Goal: Find specific page/section: Find specific page/section

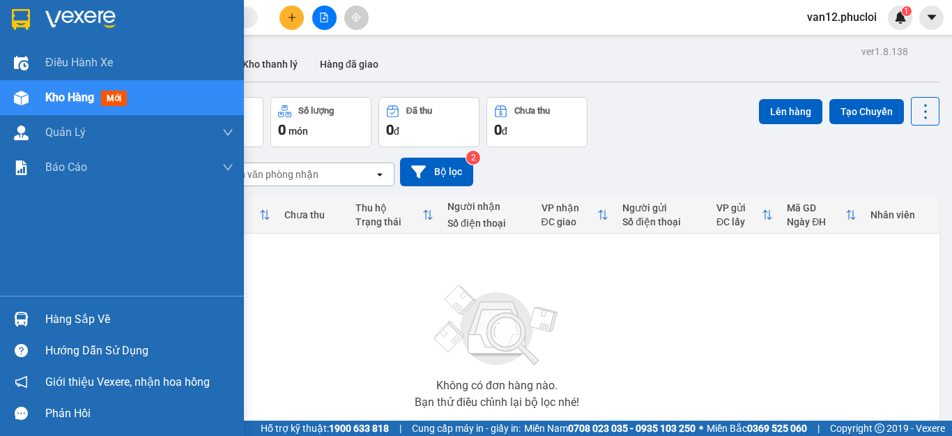
click at [20, 316] on img at bounding box center [21, 319] width 15 height 15
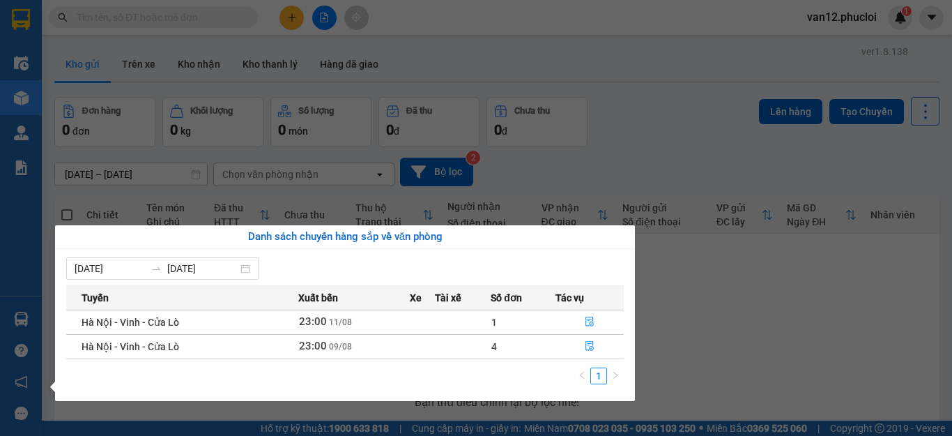
click at [586, 51] on section "Kết quả tìm kiếm ( 0 ) Bộ lọc No Data van12.phucloi 1 Điều hành xe Kho hàng mới…" at bounding box center [476, 218] width 952 height 436
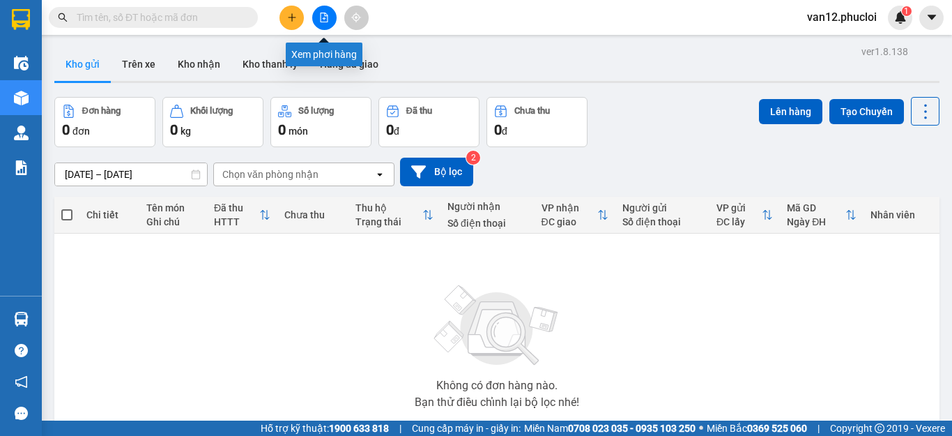
click at [325, 18] on icon "file-add" at bounding box center [324, 18] width 10 height 10
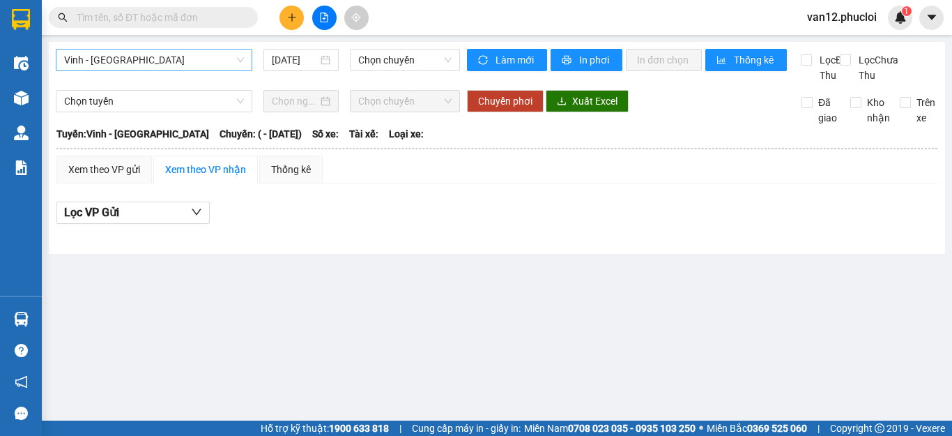
click at [239, 60] on span "Vinh - [GEOGRAPHIC_DATA]" at bounding box center [154, 59] width 180 height 21
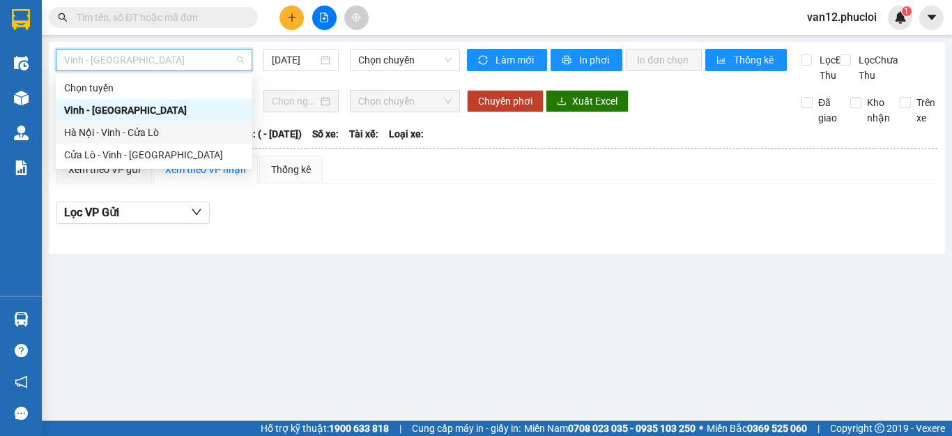
click at [192, 129] on div "Hà Nội - Vinh - Cửa Lò" at bounding box center [154, 132] width 180 height 15
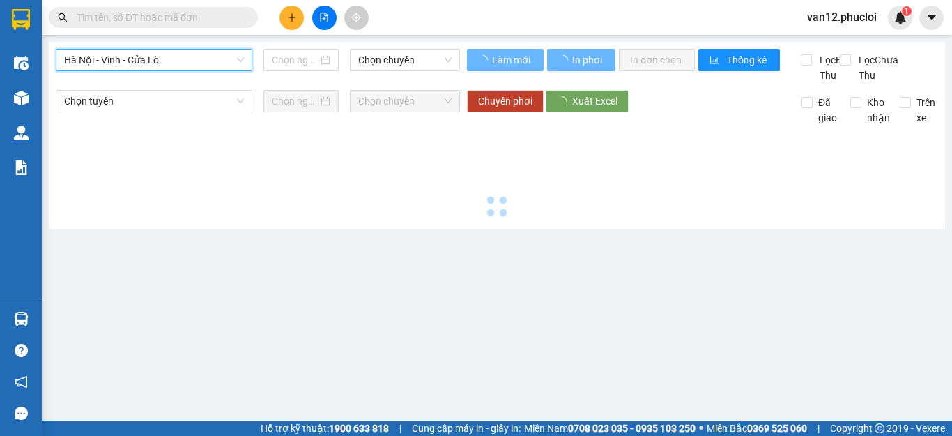
type input "[DATE]"
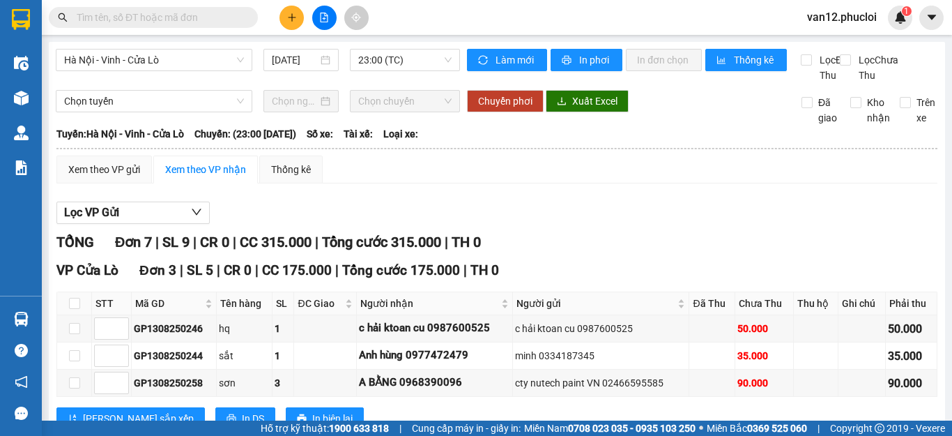
click at [922, 249] on div "TỔNG Đơn 7 | SL 9 | CR 0 | CC 315.000 | Tổng cước 315.000 | TH 0" at bounding box center [496, 242] width 881 height 22
